Goal: Task Accomplishment & Management: Manage account settings

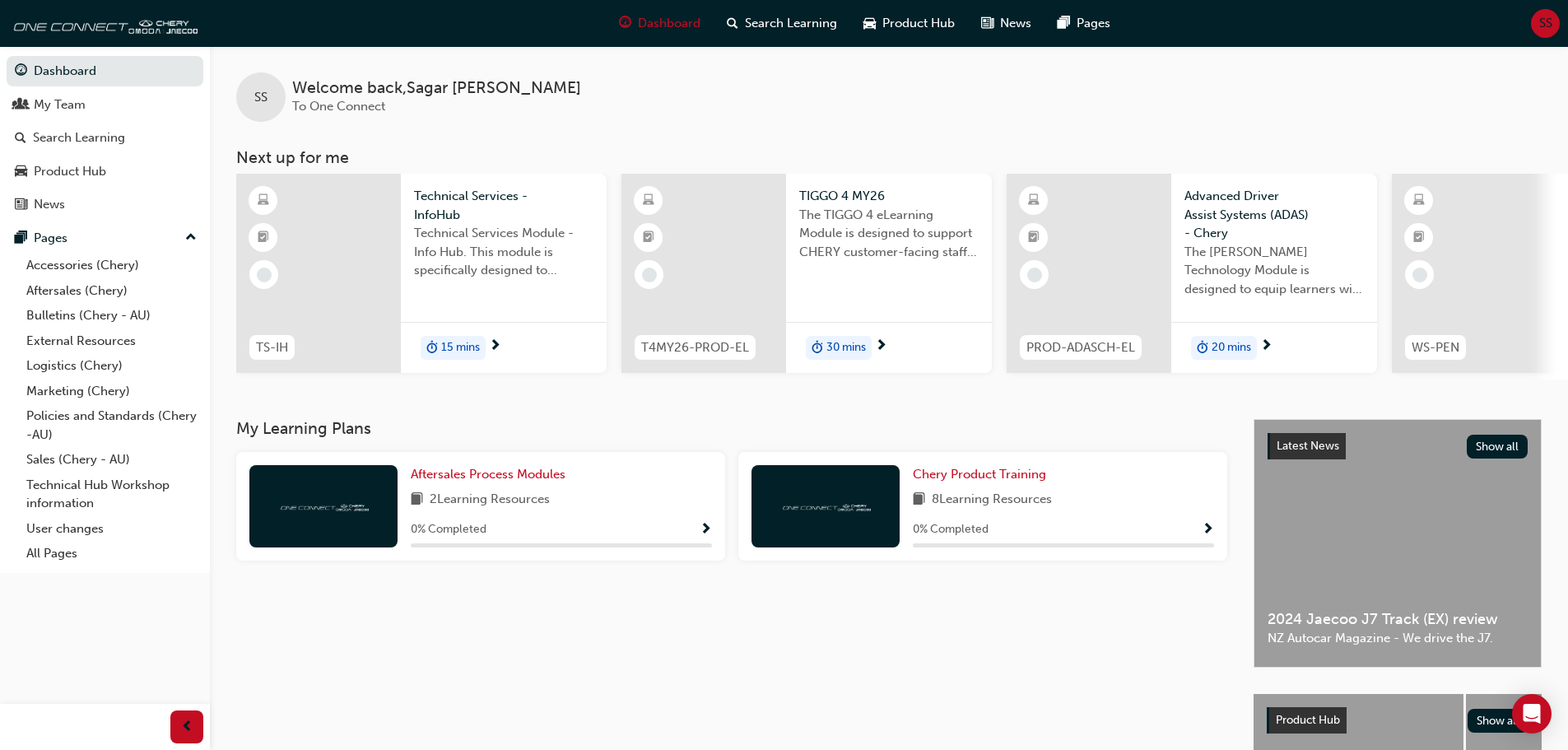
click at [1541, 22] on span "SS" at bounding box center [1546, 24] width 13 height 19
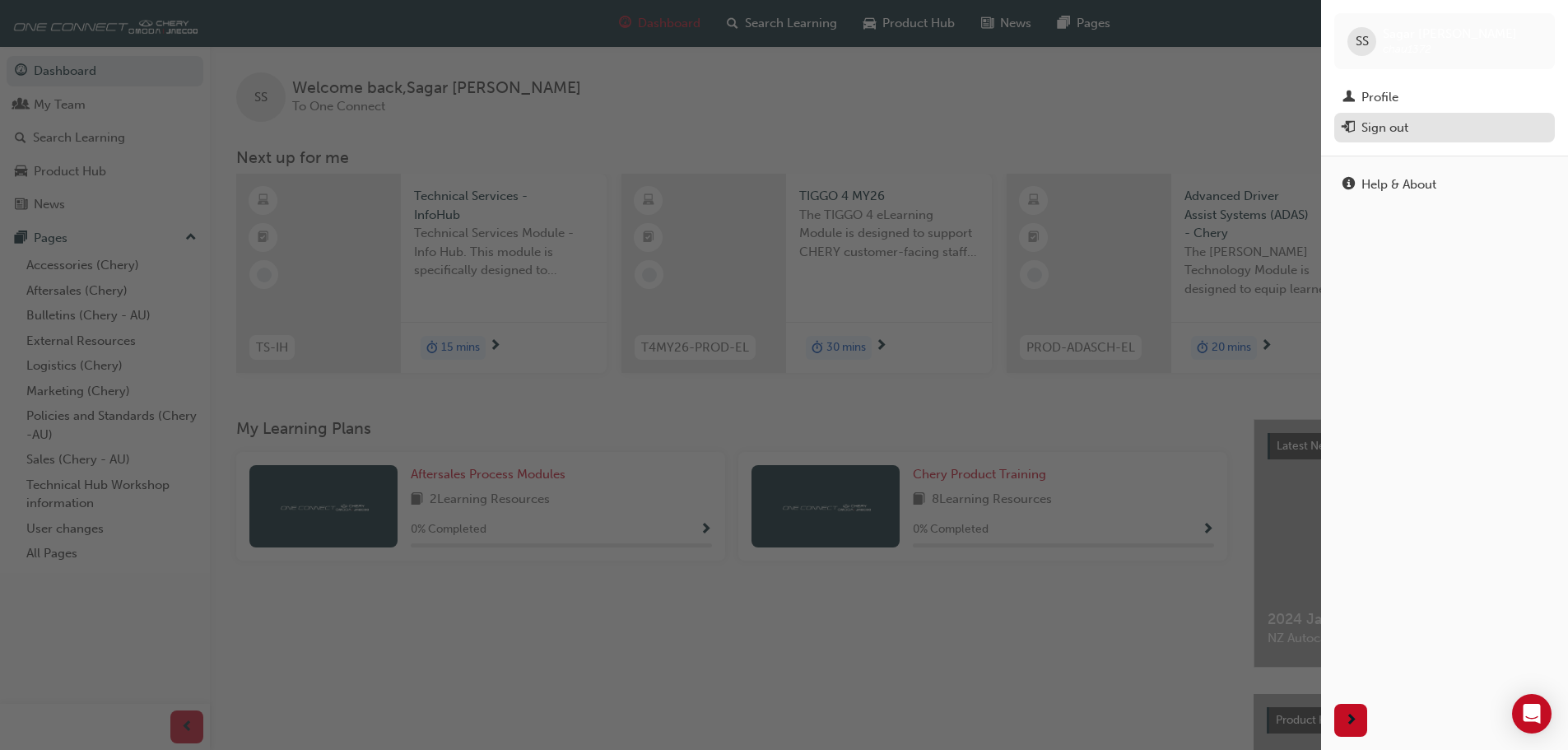
click at [1439, 116] on button "Sign out" at bounding box center [1445, 128] width 220 height 30
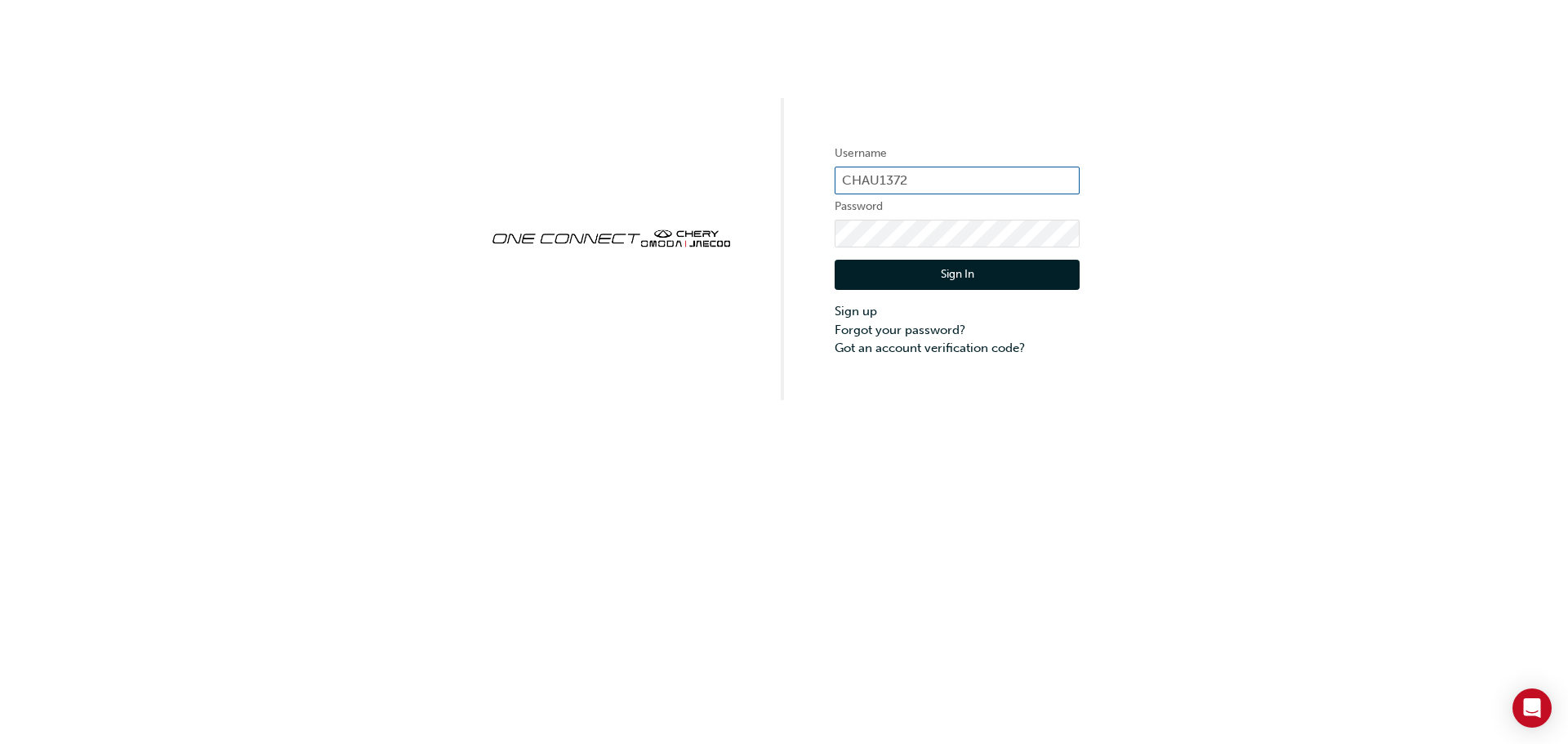
click at [954, 178] on input "CHAU1372" at bounding box center [957, 180] width 245 height 27
type input "ONE00516"
click at [987, 274] on button "Sign In" at bounding box center [957, 275] width 245 height 31
